Goal: Information Seeking & Learning: Learn about a topic

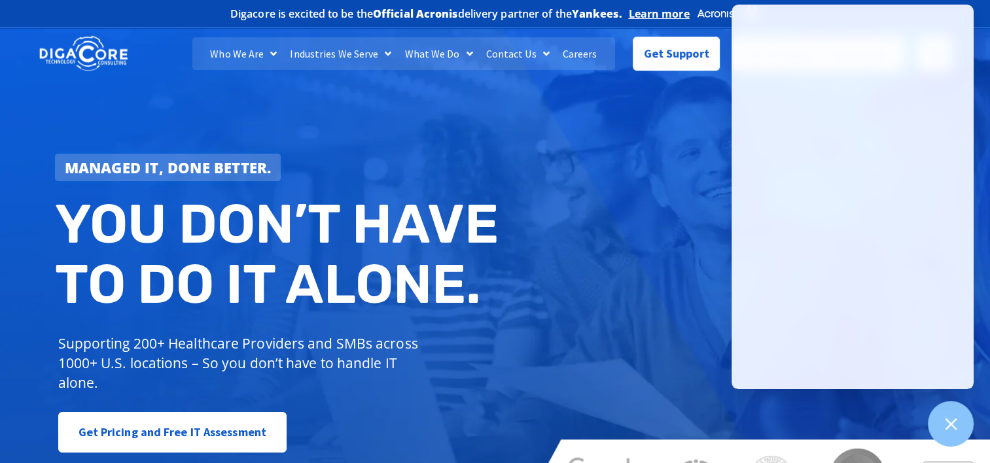
click at [573, 54] on link "Careers" at bounding box center [580, 53] width 48 height 33
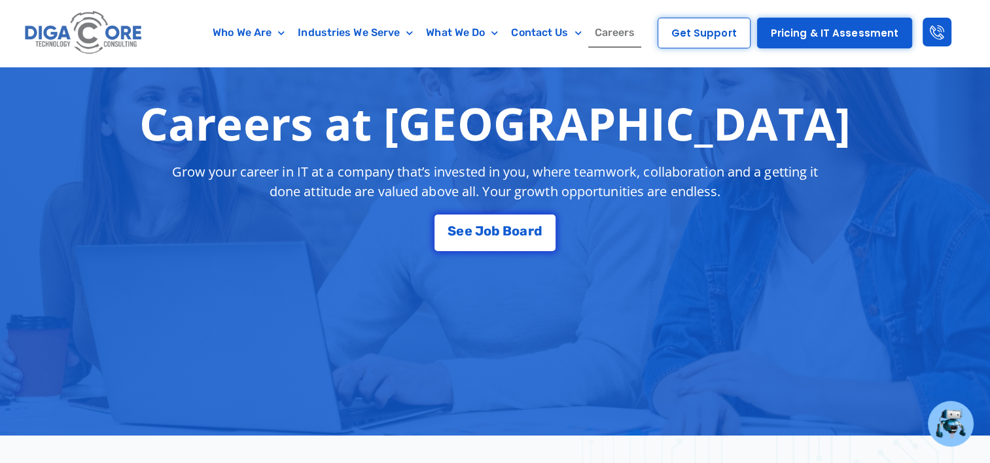
scroll to position [196, 0]
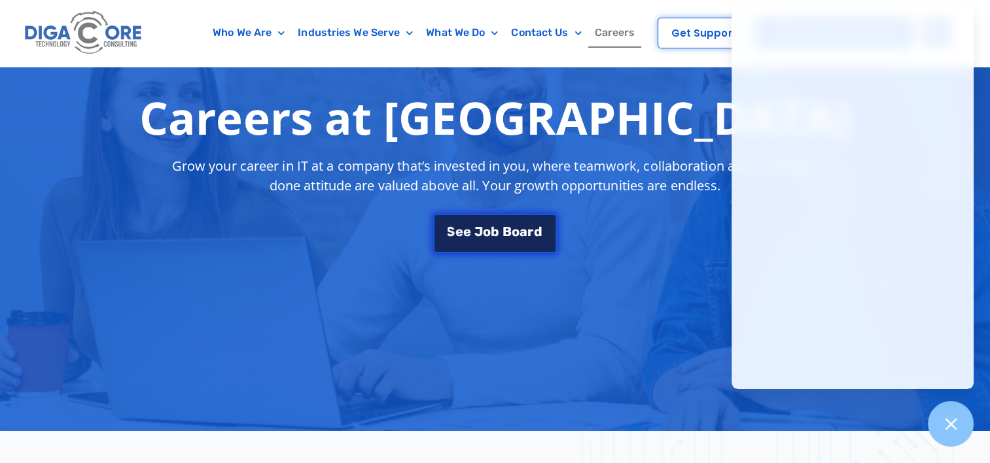
click at [488, 235] on div "S e e J o b B o a r d" at bounding box center [495, 231] width 94 height 13
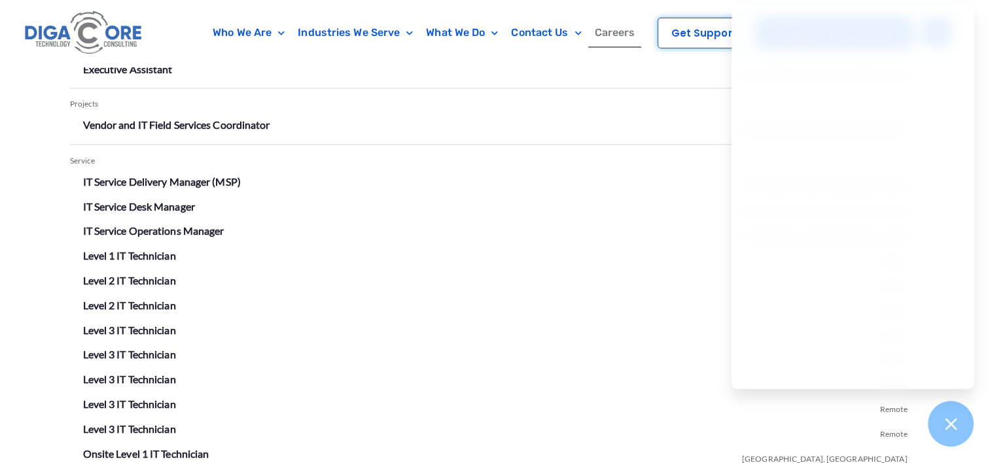
scroll to position [2306, 0]
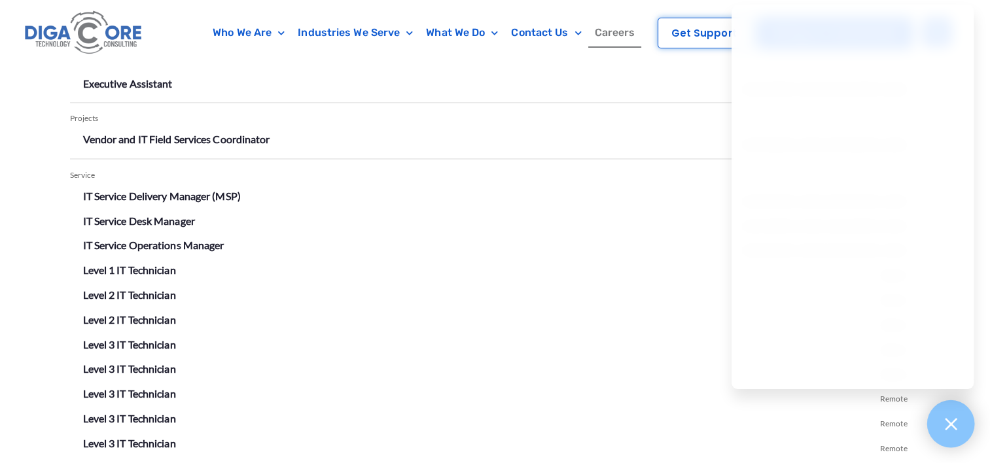
click at [948, 422] on icon at bounding box center [951, 424] width 12 height 12
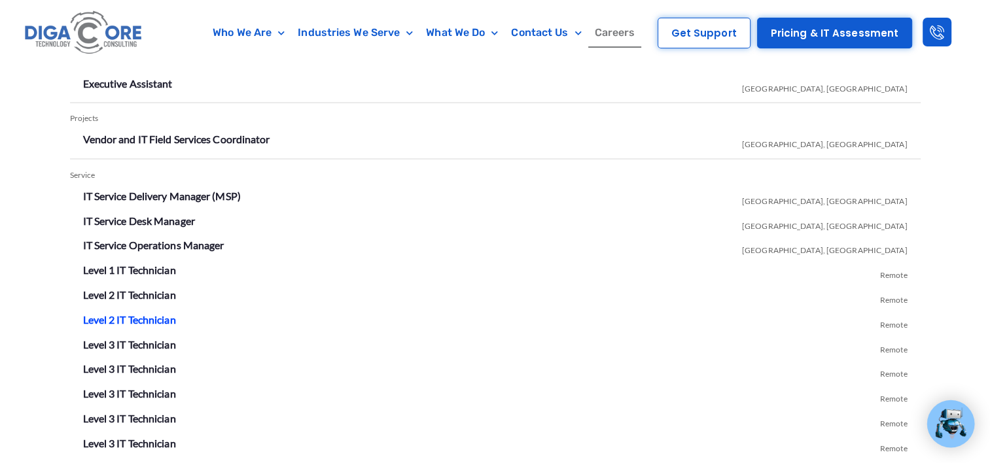
click at [160, 317] on link "Level 2 IT Technician" at bounding box center [129, 319] width 93 height 12
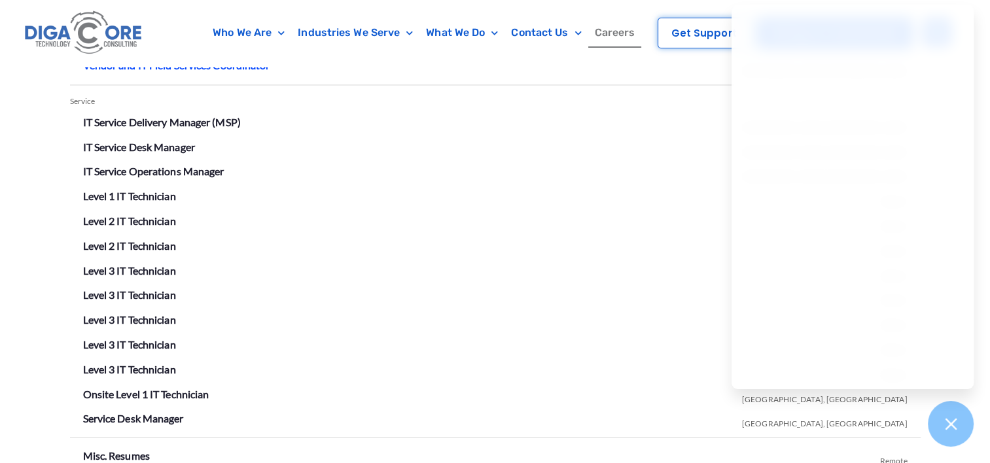
scroll to position [2436, 0]
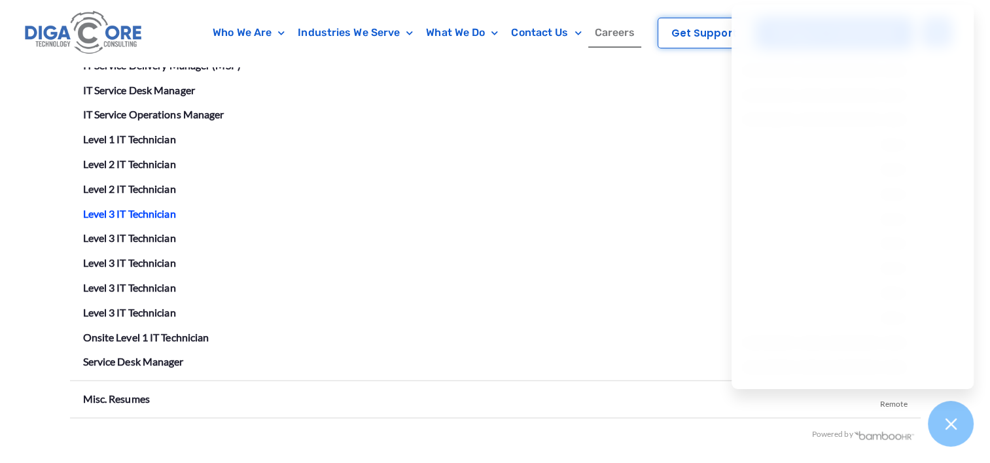
click at [161, 209] on link "Level 3 IT Technician" at bounding box center [129, 213] width 93 height 12
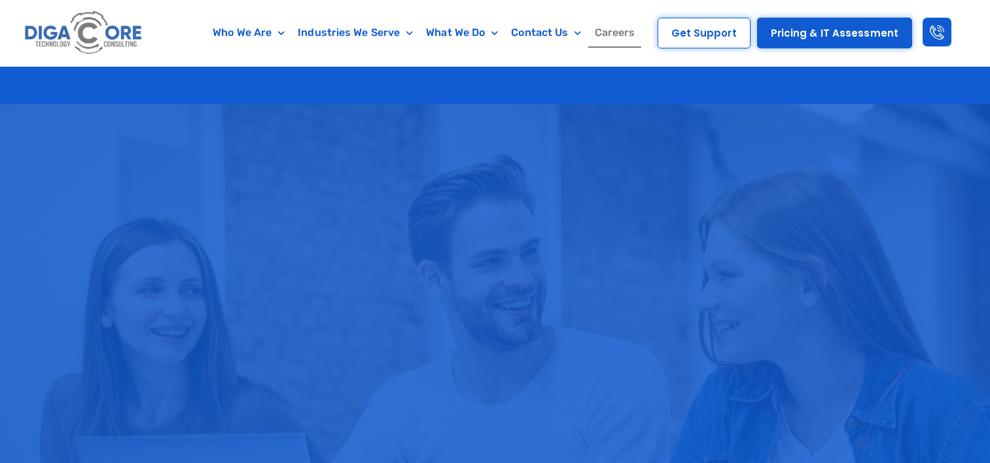
scroll to position [2436, 0]
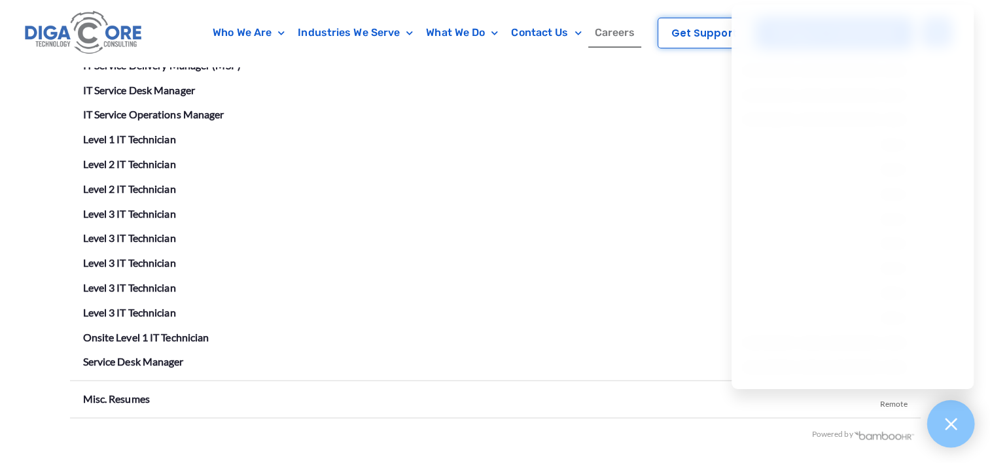
click at [945, 422] on icon at bounding box center [950, 423] width 17 height 17
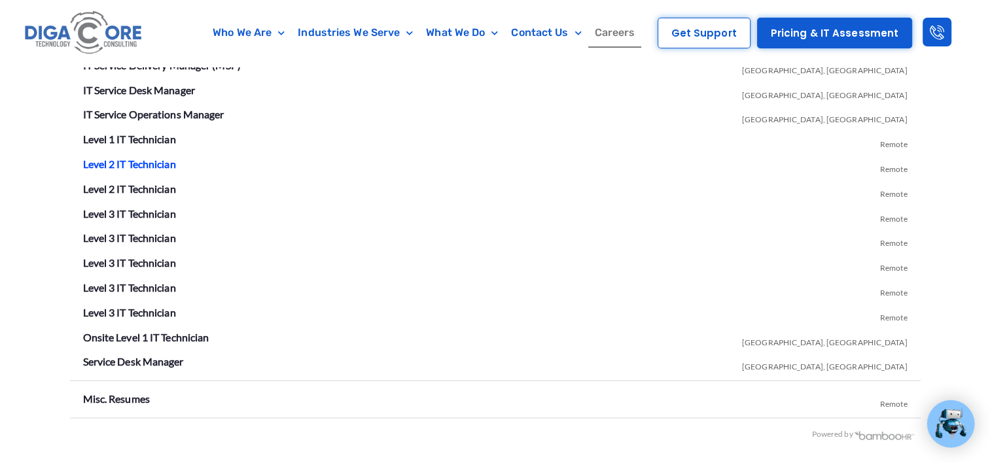
click at [164, 160] on link "Level 2 IT Technician" at bounding box center [129, 163] width 93 height 12
